Goal: Information Seeking & Learning: Learn about a topic

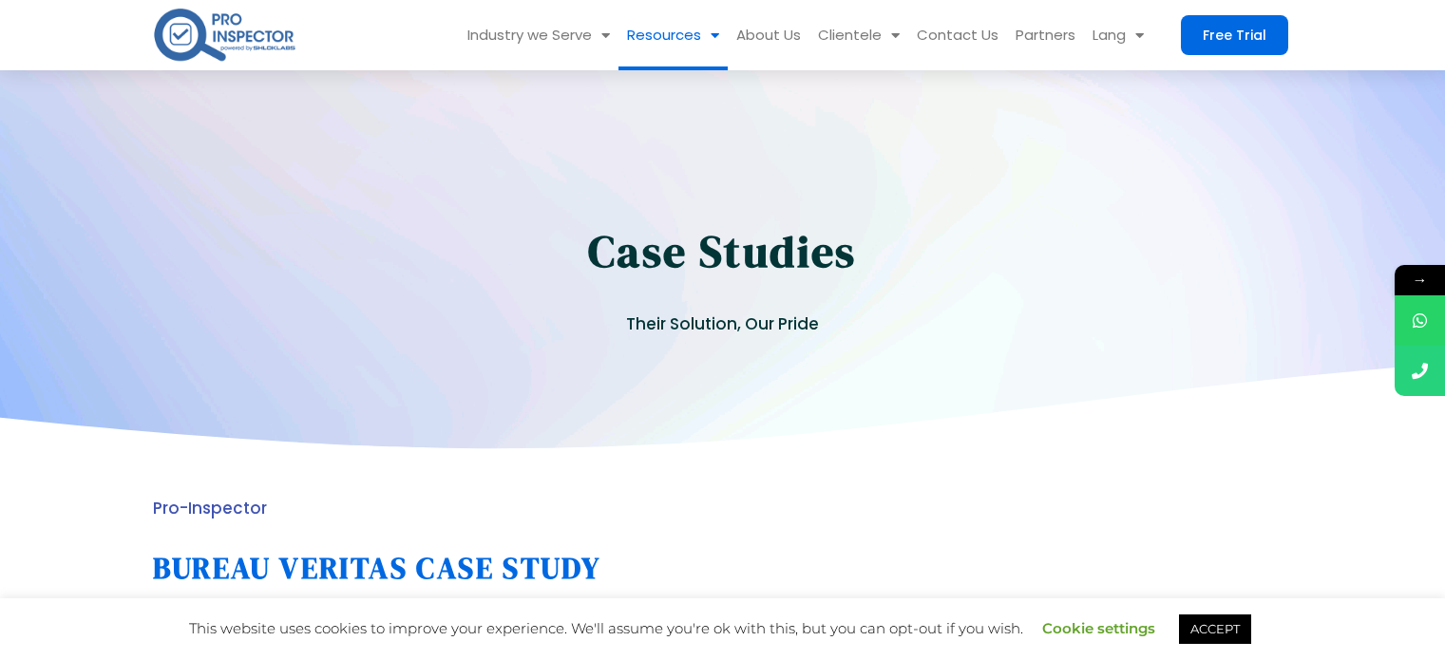
scroll to position [2238, 0]
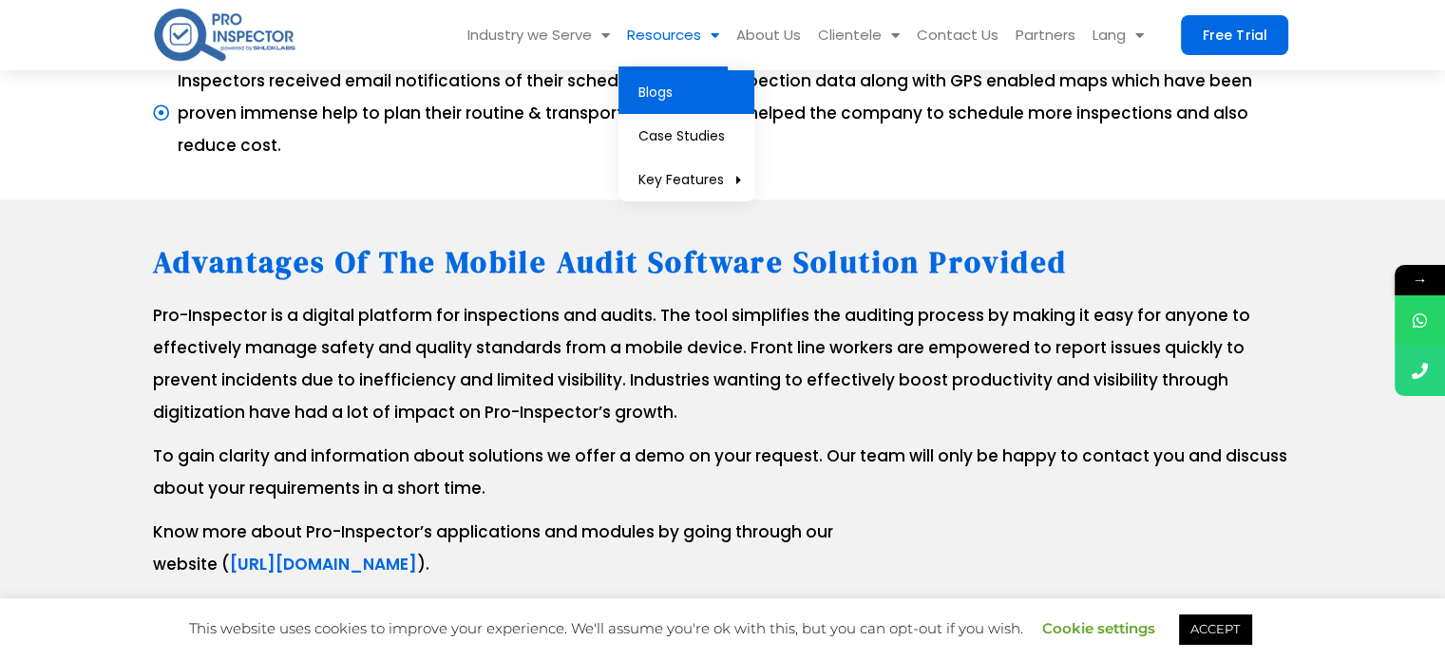
click at [676, 94] on link "Blogs" at bounding box center [686, 92] width 136 height 44
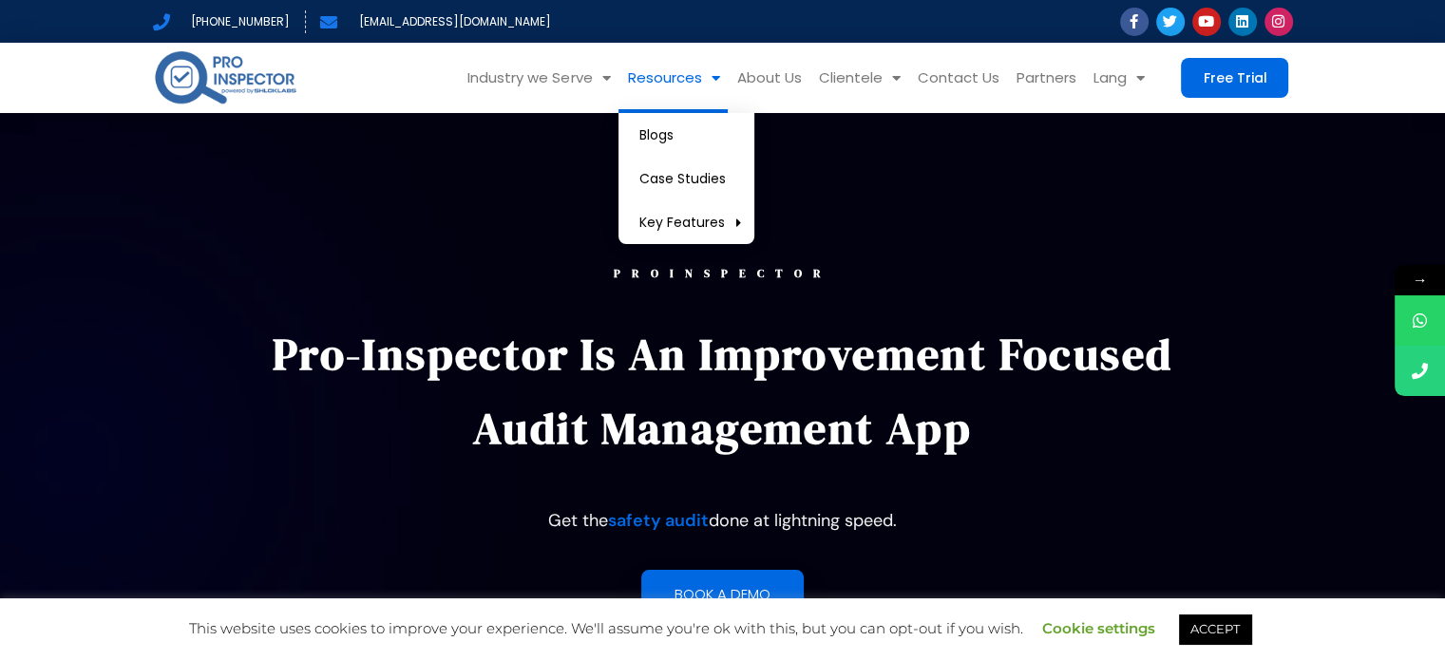
click at [692, 86] on link "Resources" at bounding box center [672, 78] width 109 height 70
click at [682, 132] on link "Blogs" at bounding box center [686, 135] width 136 height 44
click at [673, 126] on link "Blogs" at bounding box center [686, 135] width 136 height 44
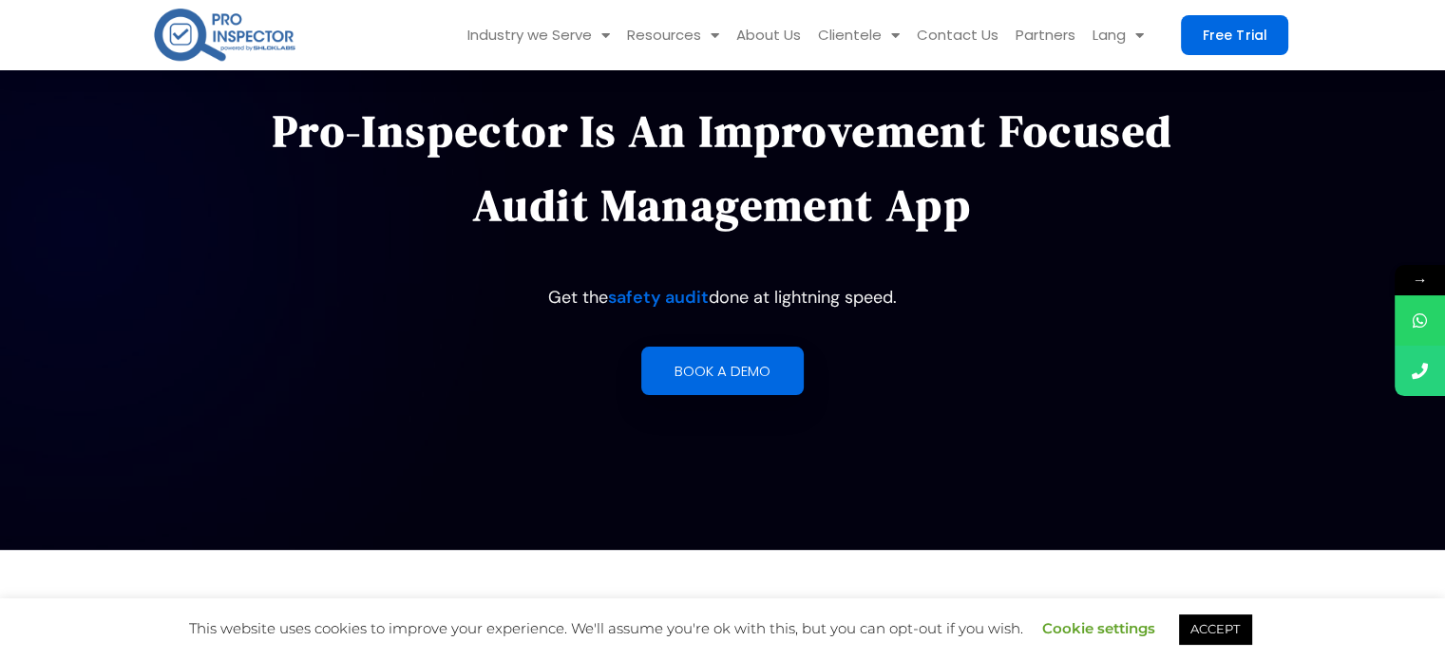
scroll to position [224, 0]
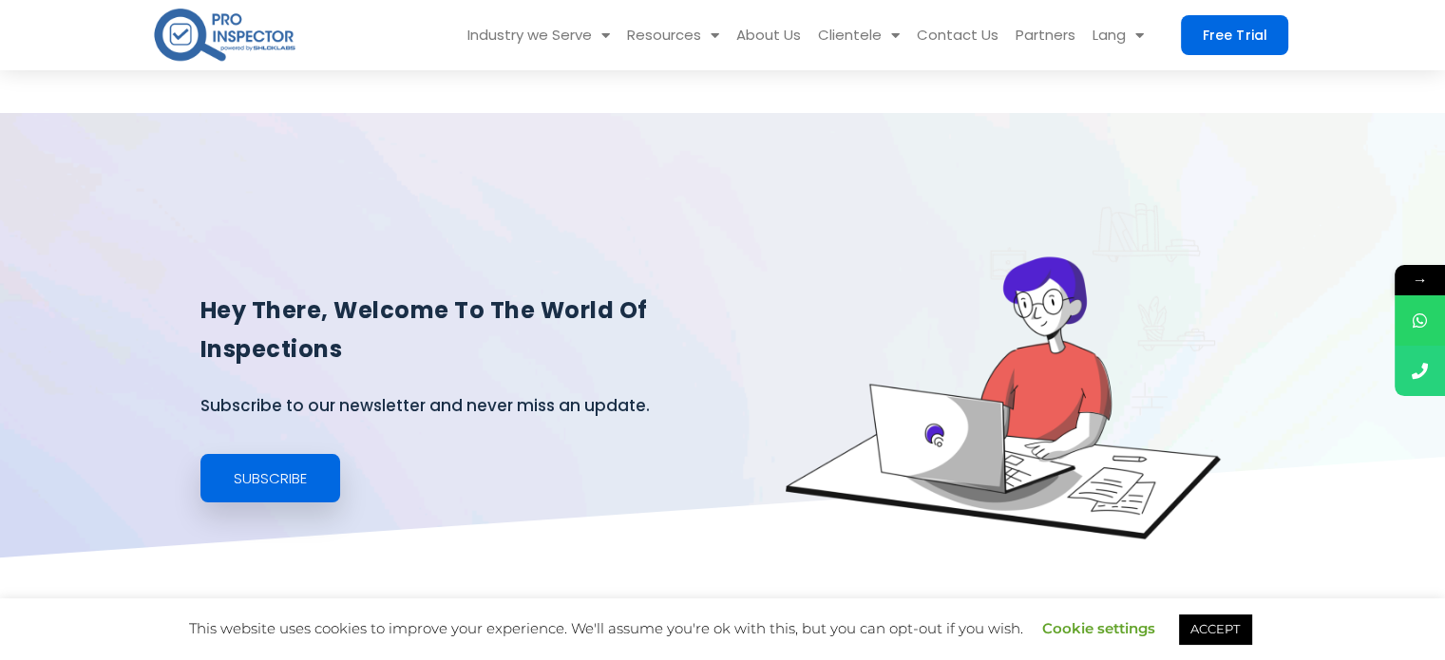
scroll to position [466, 0]
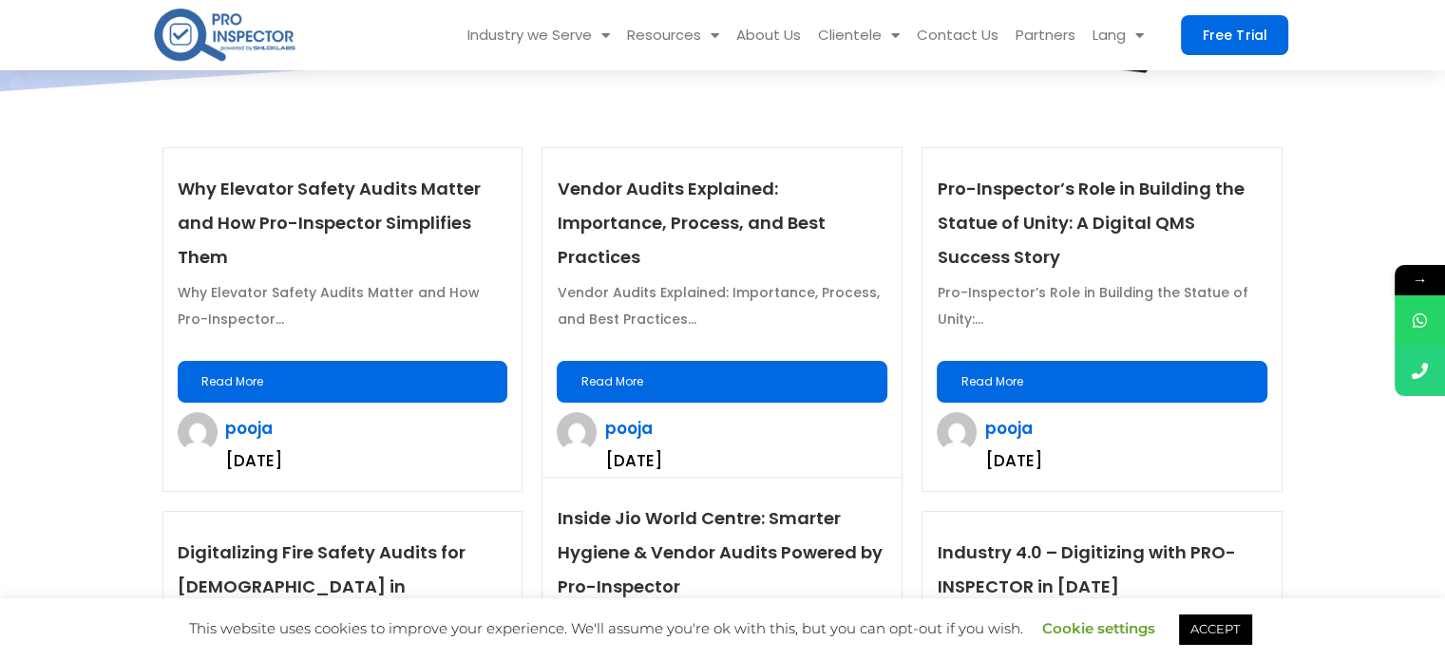
click at [399, 401] on link "Read More" at bounding box center [343, 382] width 331 height 42
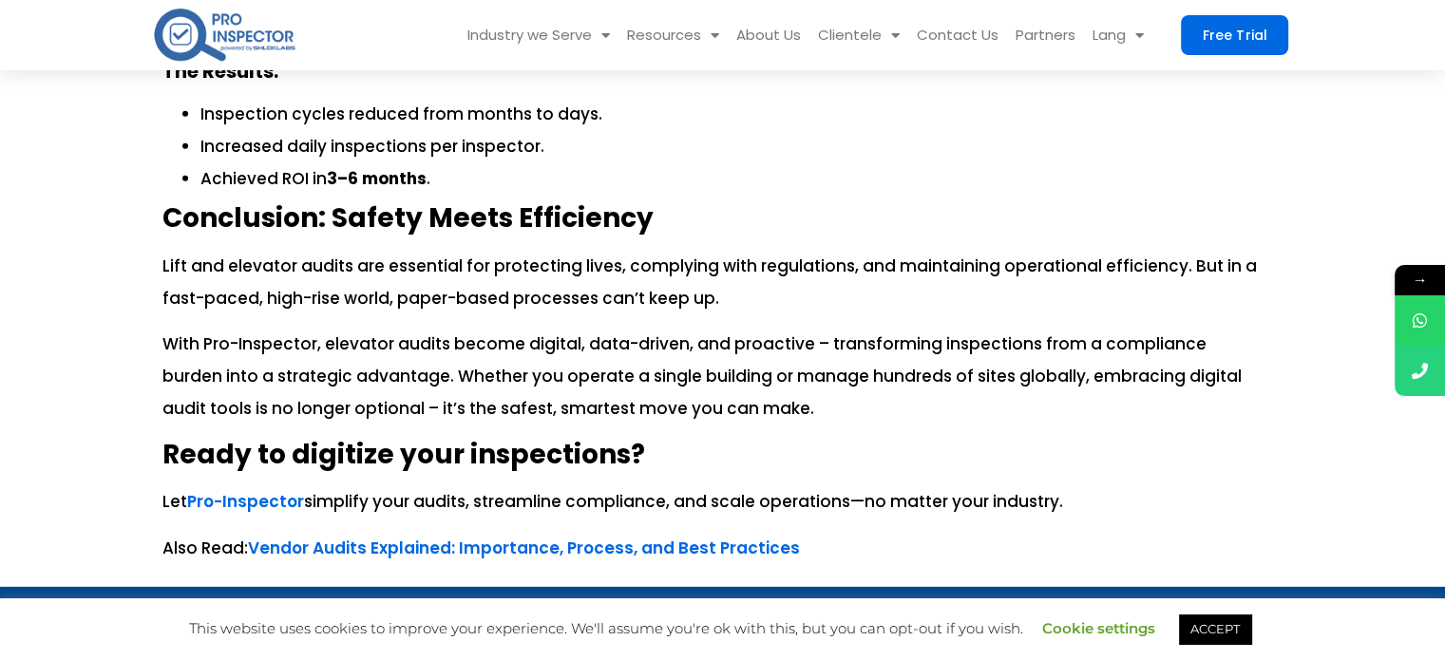
scroll to position [5783, 0]
